Goal: Task Accomplishment & Management: Manage account settings

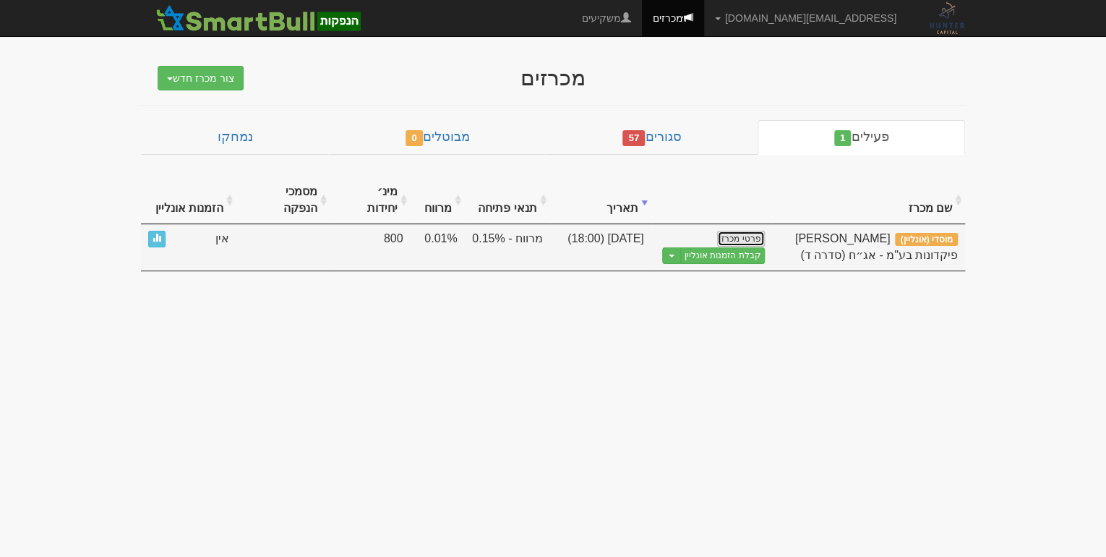
click at [751, 231] on link "פרטי מכרז" at bounding box center [741, 239] width 48 height 16
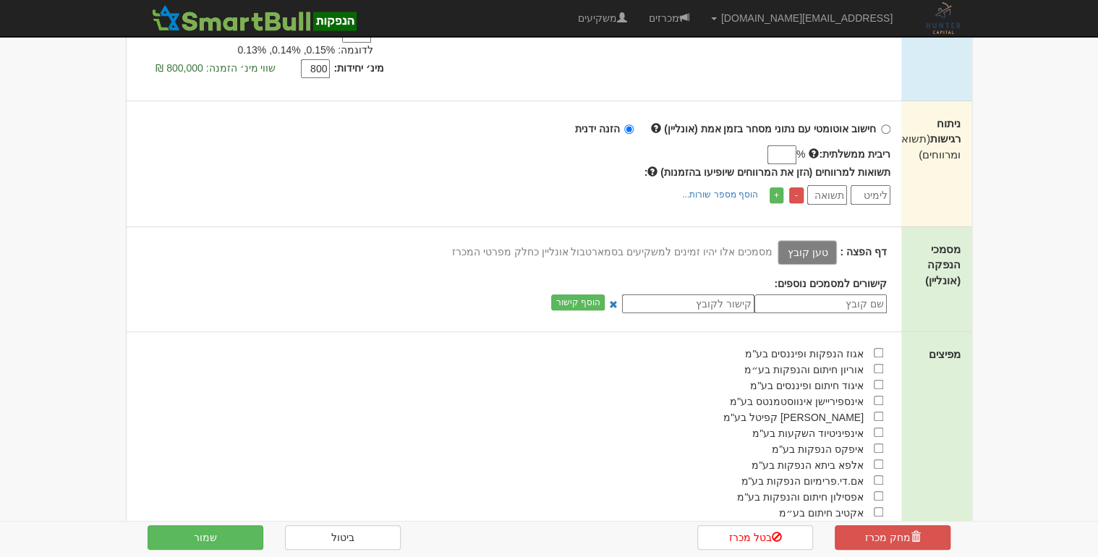
scroll to position [463, 0]
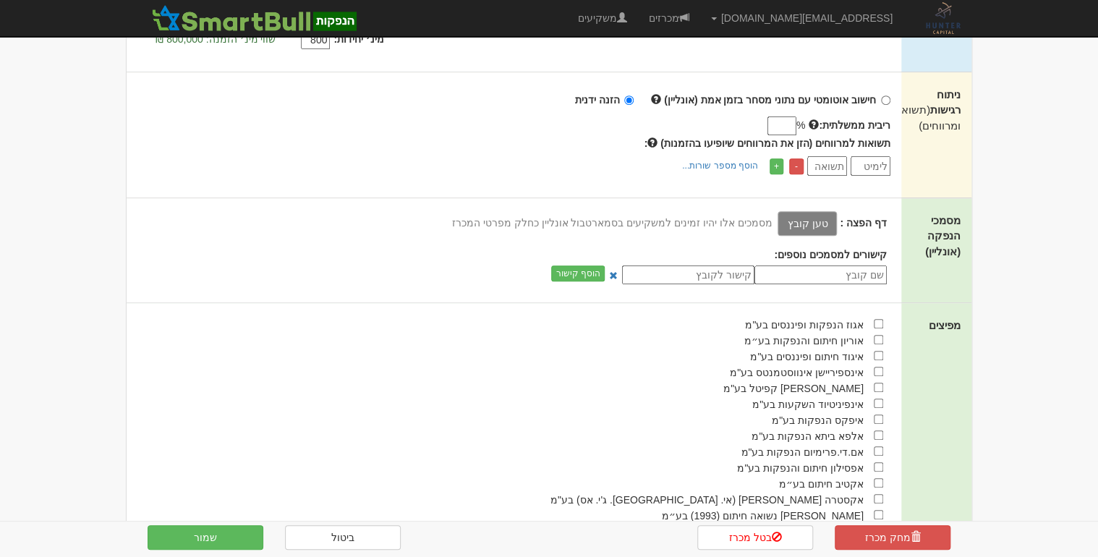
click at [822, 211] on label "טען קובץ" at bounding box center [806, 223] width 59 height 25
click at [775, 215] on input "טען קובץ" at bounding box center [775, 223] width 0 height 16
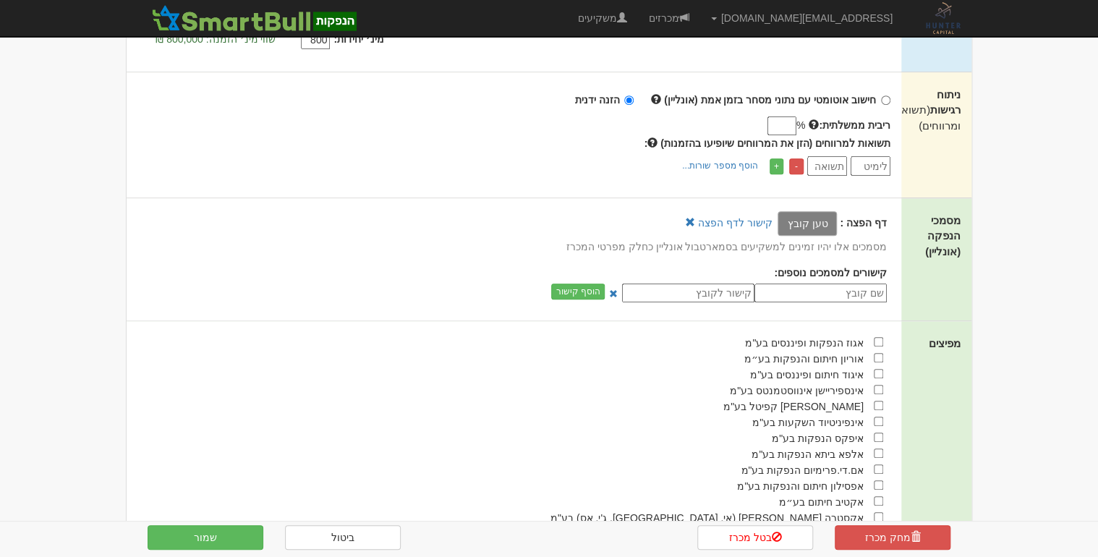
click at [804, 211] on label "טען קובץ" at bounding box center [806, 223] width 59 height 25
click at [775, 215] on input "טען קובץ" at bounding box center [775, 223] width 0 height 16
click at [728, 217] on link "קישור לדף הפצה" at bounding box center [735, 223] width 74 height 12
click at [235, 540] on button "שמור" at bounding box center [206, 537] width 116 height 25
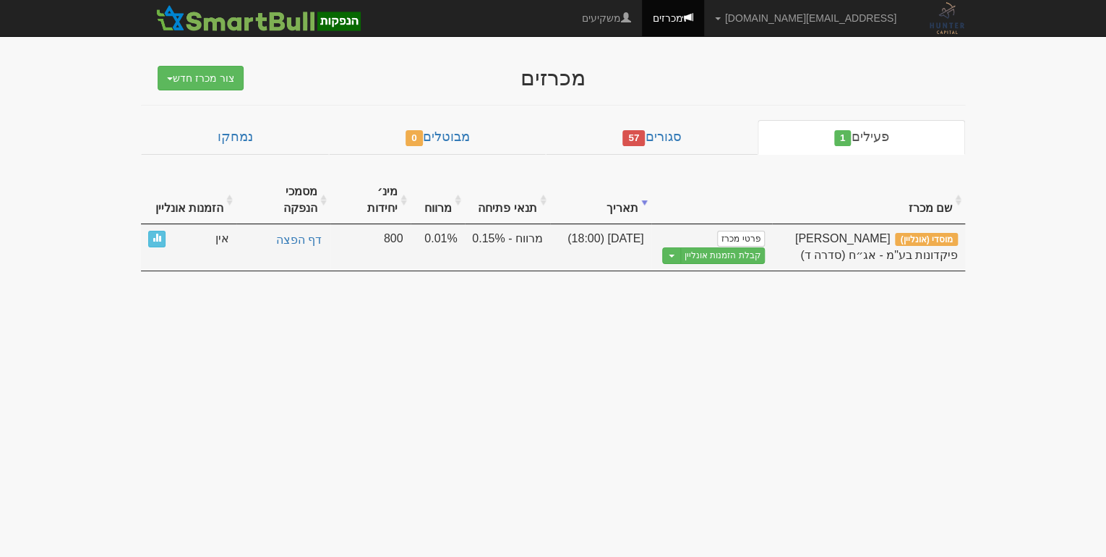
click at [918, 233] on span "מוסדי (אונליין)" at bounding box center [926, 239] width 63 height 13
click at [674, 247] on button "Toggle Dropdown" at bounding box center [671, 255] width 19 height 17
click at [738, 247] on link "קבלת הזמנות אונליין" at bounding box center [723, 255] width 85 height 17
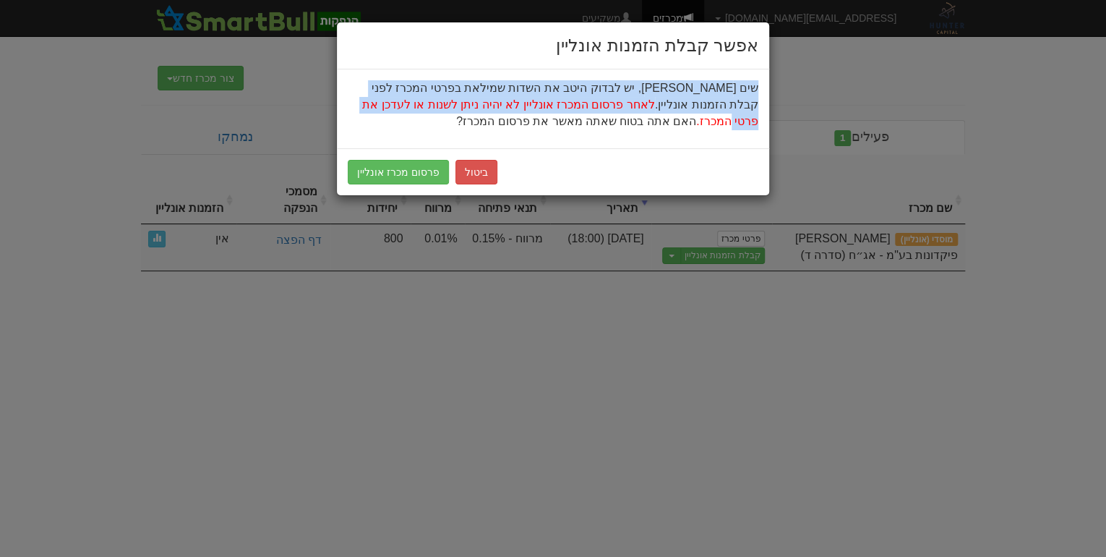
drag, startPoint x: 756, startPoint y: 88, endPoint x: 489, endPoint y: 103, distance: 268.0
click at [489, 103] on p "שים לב, יש לבדוק היטב את השדות שמילאת בפרטי המכרז לפני קבלת הזמנות אונליין. לאח…" at bounding box center [553, 105] width 411 height 50
drag, startPoint x: 489, startPoint y: 103, endPoint x: 469, endPoint y: 162, distance: 61.7
click at [469, 162] on button "ביטול" at bounding box center [477, 172] width 42 height 25
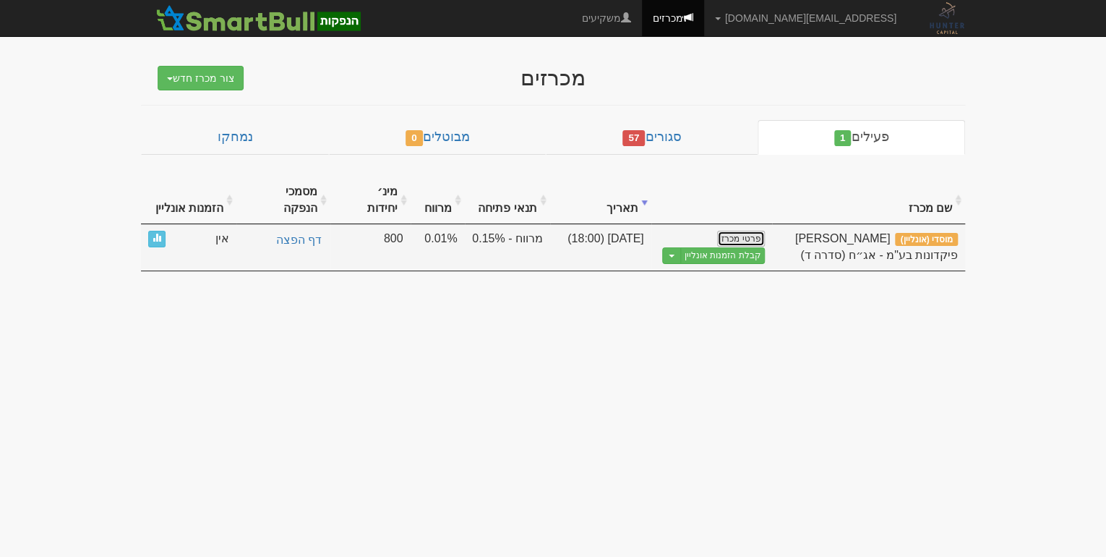
click at [745, 231] on link "פרטי מכרז" at bounding box center [741, 239] width 48 height 16
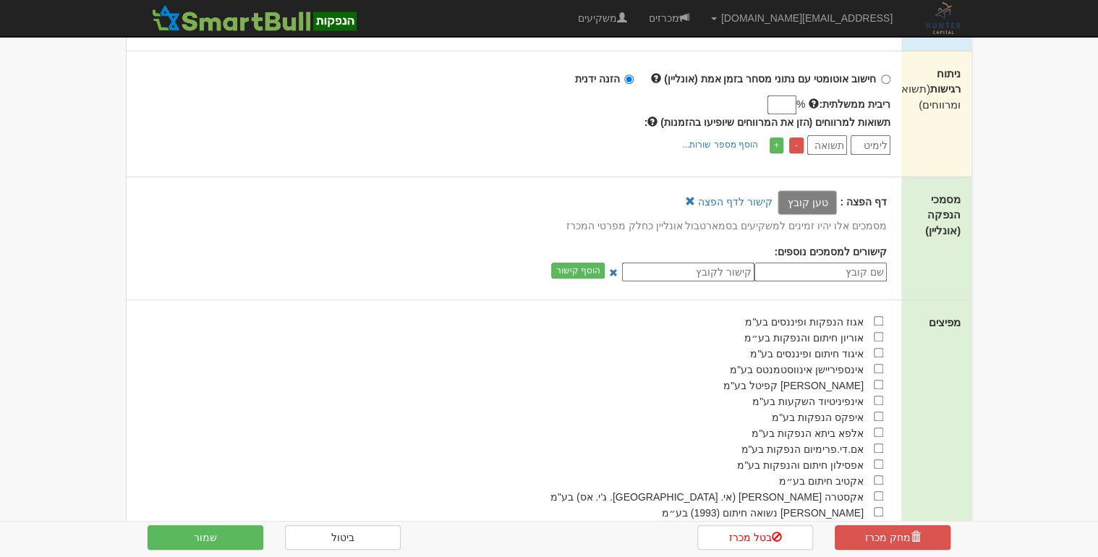
scroll to position [521, 0]
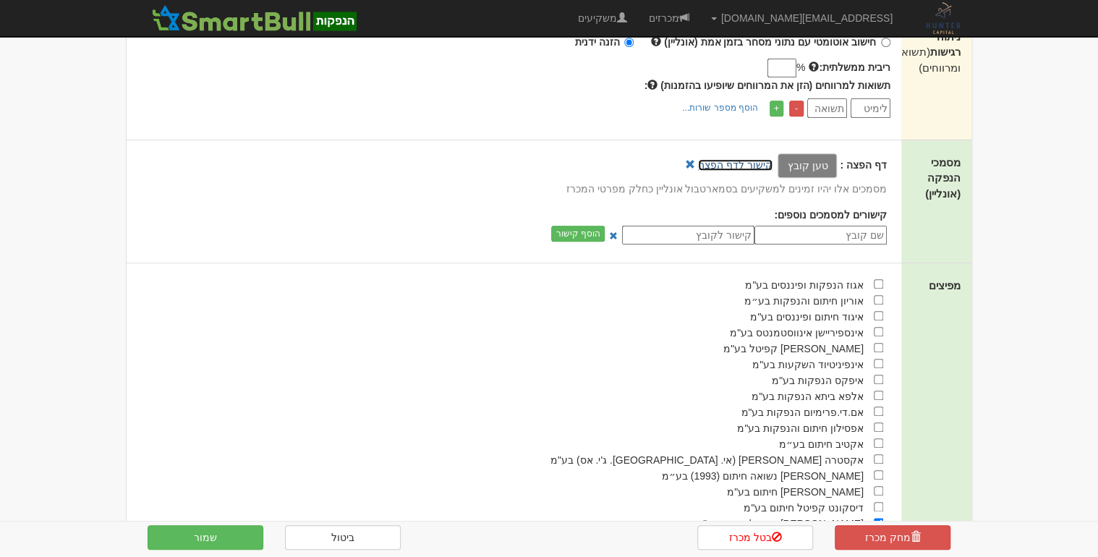
click at [744, 159] on link "קישור לדף הפצה" at bounding box center [735, 165] width 74 height 12
click at [233, 532] on button "שמור" at bounding box center [206, 537] width 116 height 25
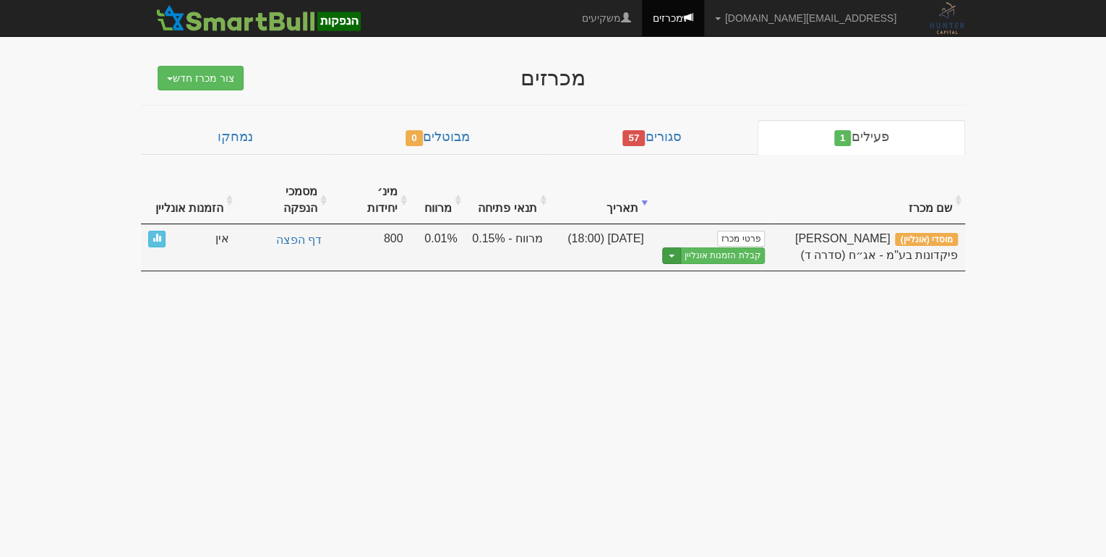
click at [681, 247] on button "Toggle Dropdown" at bounding box center [671, 255] width 19 height 17
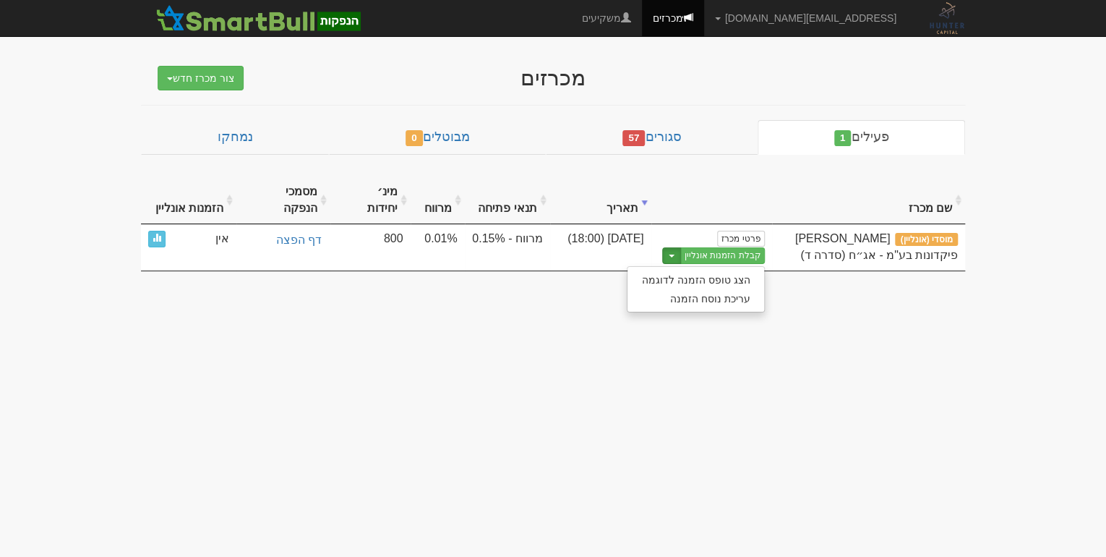
click at [633, 417] on body "amit@huntercapital.co.il הגדרות חשבונות הנפקה תבניות הודעות קיבול" at bounding box center [553, 278] width 1106 height 557
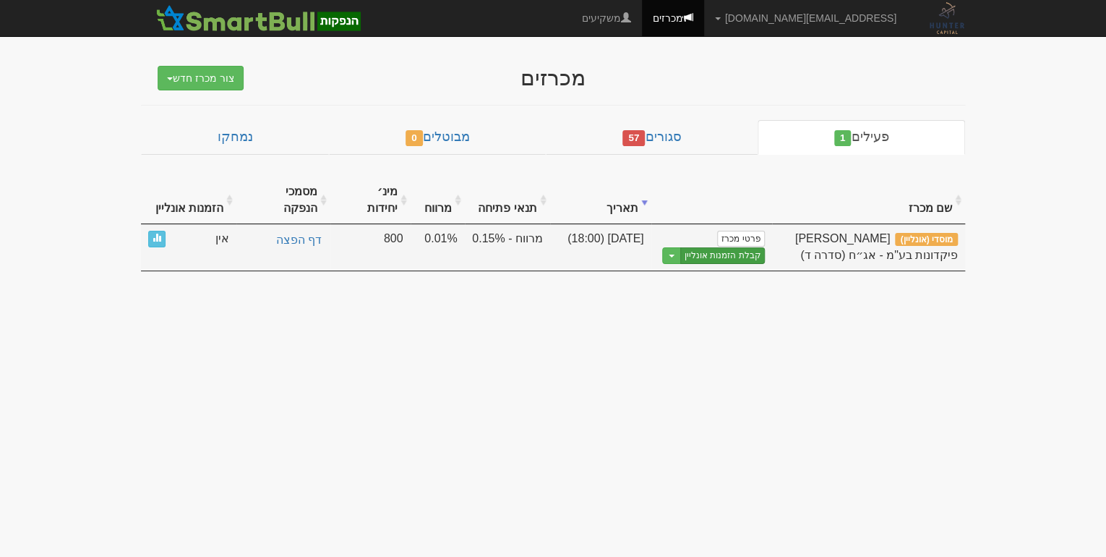
click at [717, 247] on link "קבלת הזמנות אונליין" at bounding box center [723, 255] width 85 height 17
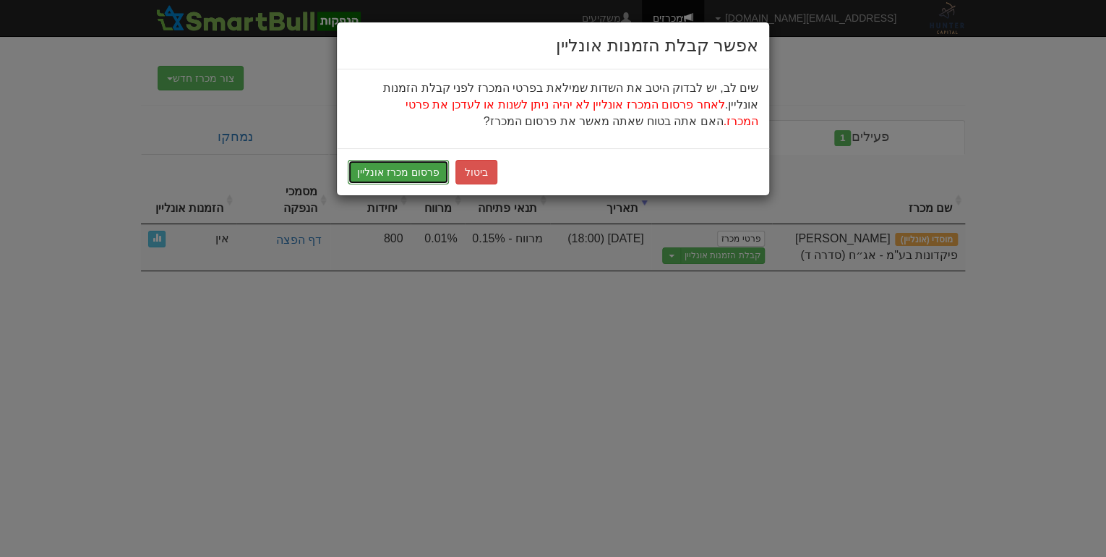
click at [385, 171] on button "פרסום מכרז אונליין" at bounding box center [398, 172] width 101 height 25
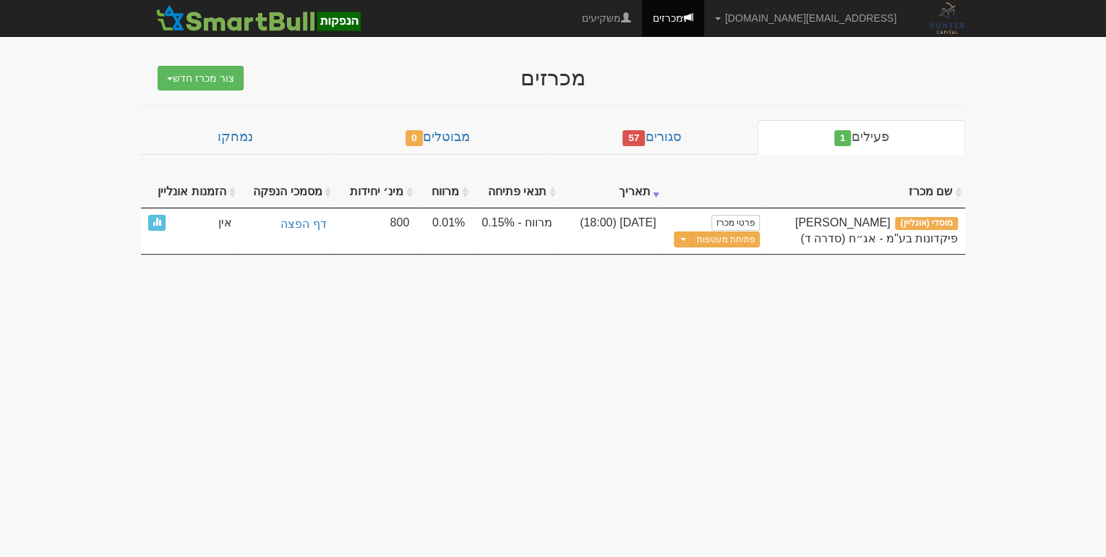
click at [703, 302] on body "amit@huntercapital.co.il הגדרות חשבונות הנפקה תבניות הודעות קיבול" at bounding box center [553, 278] width 1106 height 557
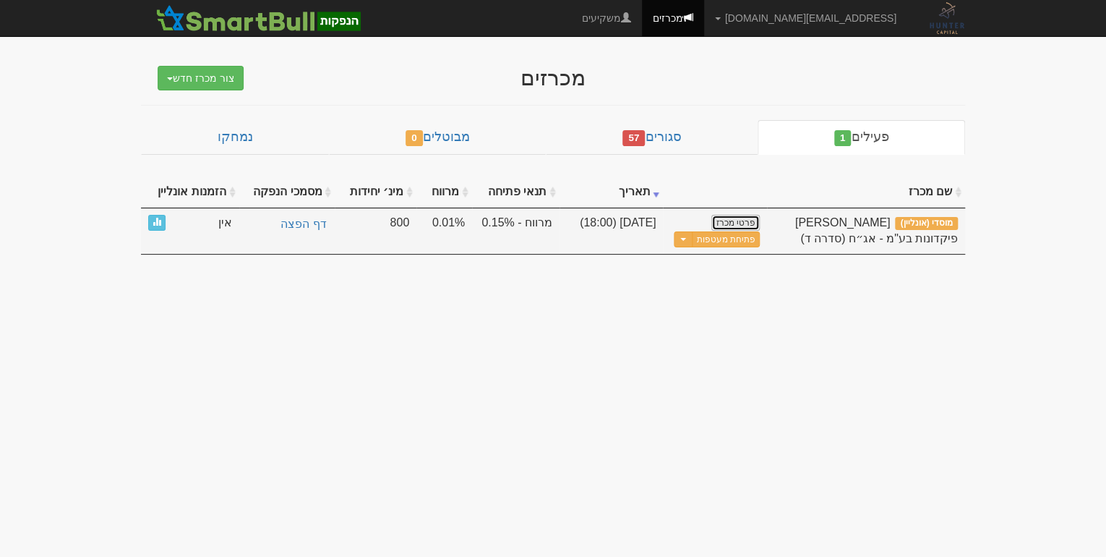
click at [735, 217] on link "פרטי מכרז" at bounding box center [736, 223] width 48 height 16
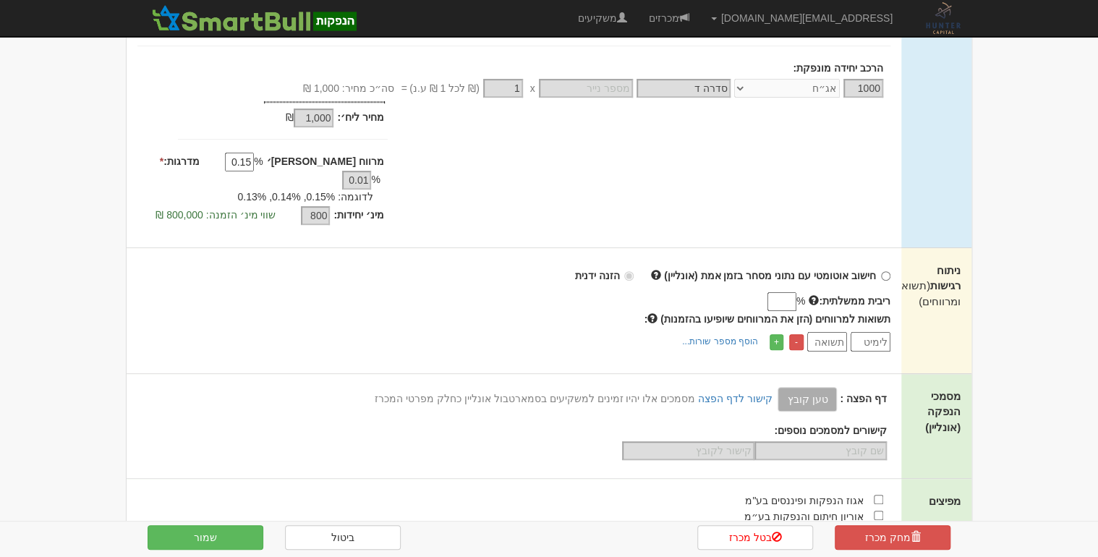
scroll to position [289, 0]
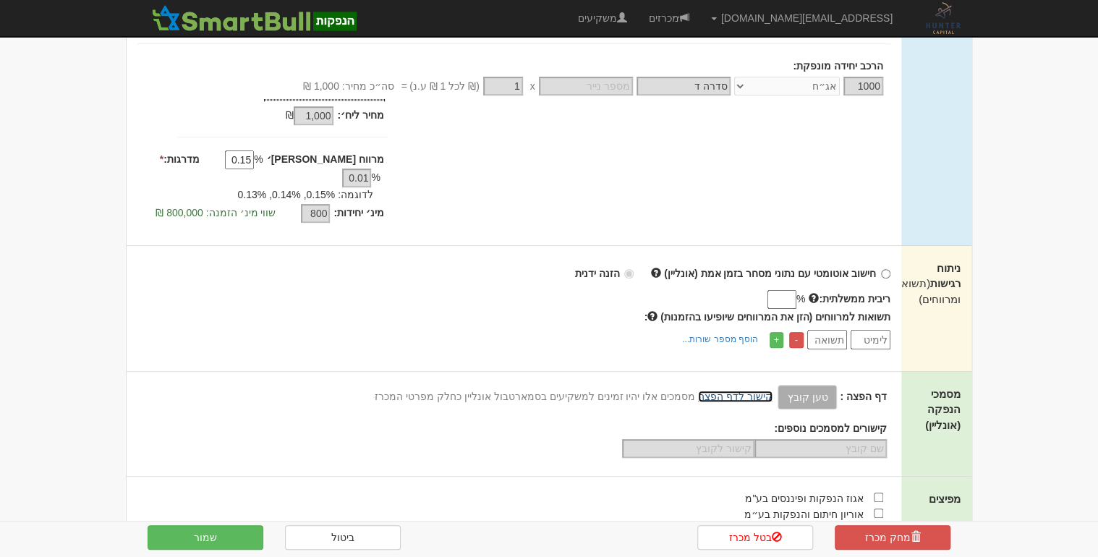
click at [735, 391] on link "קישור לדף הפצה" at bounding box center [735, 397] width 74 height 12
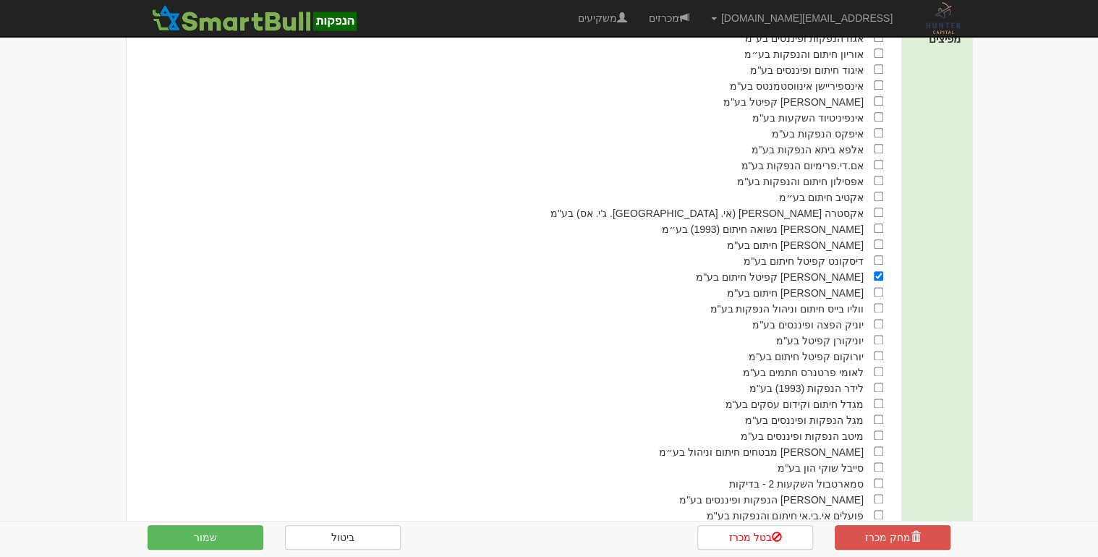
scroll to position [810, 0]
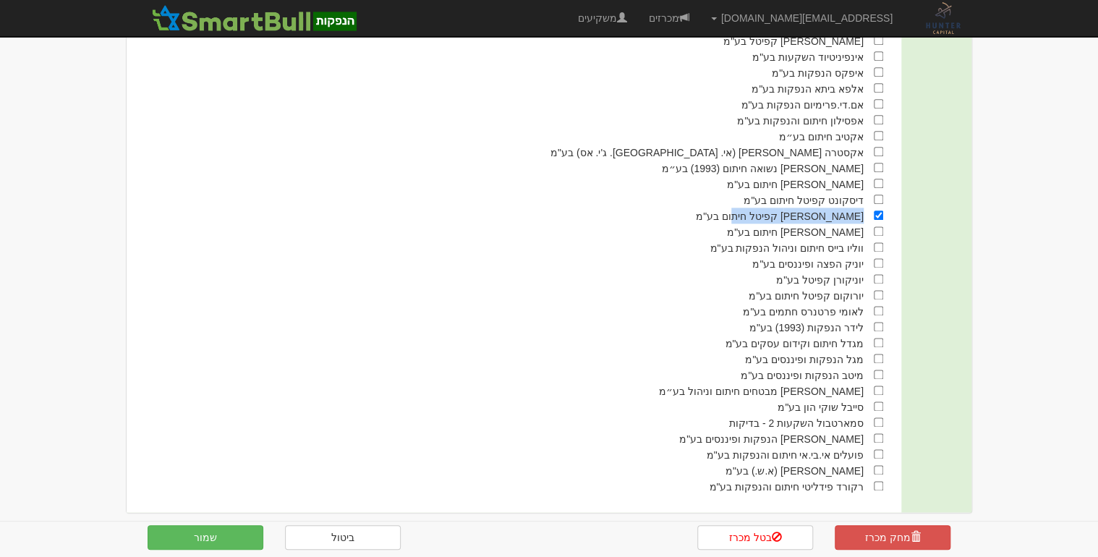
drag, startPoint x: 862, startPoint y: 202, endPoint x: 755, endPoint y: 208, distance: 107.2
click at [755, 208] on div "[PERSON_NAME] קפיטל חיתום בע"מ" at bounding box center [505, 216] width 756 height 16
drag, startPoint x: 755, startPoint y: 208, endPoint x: 716, endPoint y: 355, distance: 151.9
click at [728, 351] on div "מגל הנפקות ופיננסים בע"מ" at bounding box center [505, 359] width 756 height 16
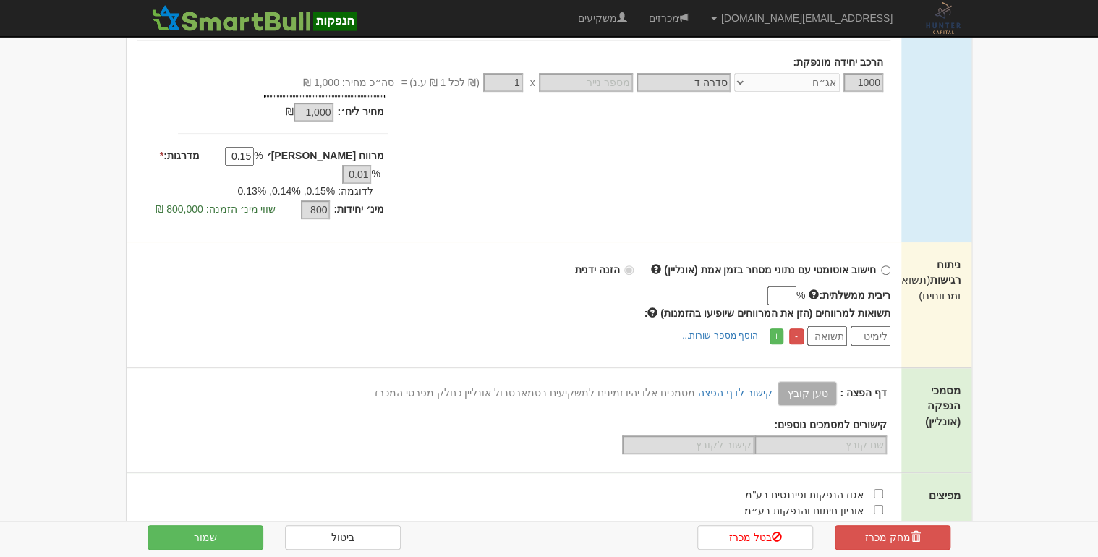
scroll to position [0, 0]
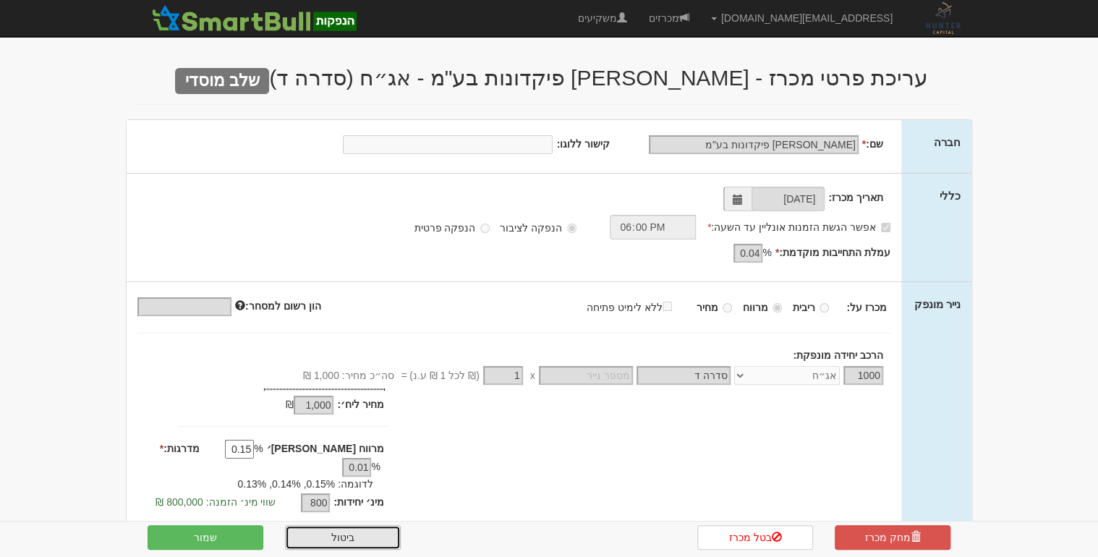
click at [380, 534] on link "ביטול" at bounding box center [343, 537] width 116 height 25
